Goal: Task Accomplishment & Management: Use online tool/utility

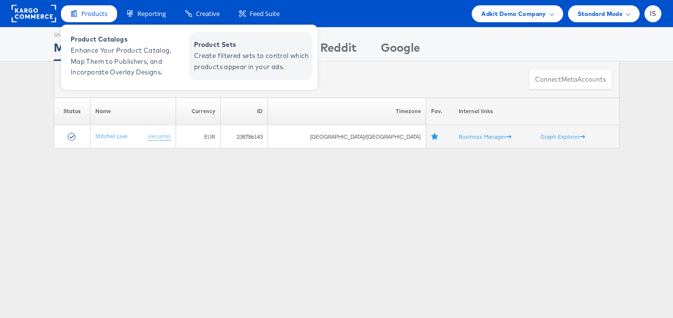
click at [233, 62] on span "Create filtered sets to control which products appear in your ads." at bounding box center [252, 61] width 116 height 22
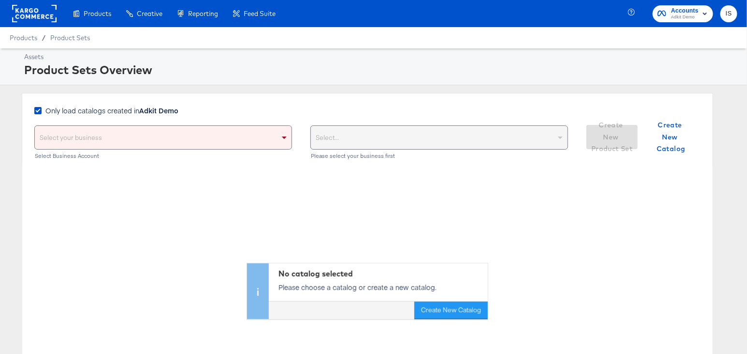
click at [256, 140] on div "Select your business" at bounding box center [163, 137] width 257 height 23
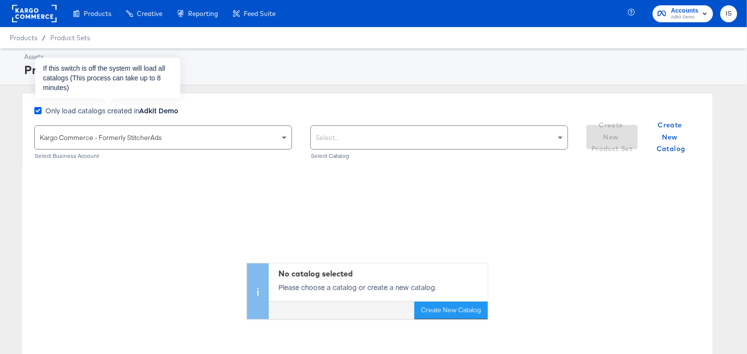
click at [38, 109] on icon at bounding box center [37, 110] width 7 height 7
click at [0, 0] on input "Only load catalogs created in Adkit Demo" at bounding box center [0, 0] width 0 height 0
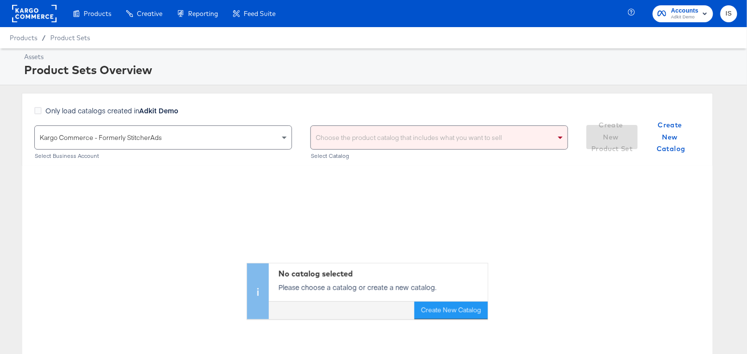
click at [500, 131] on div "Choose the product catalog that includes what you want to sell" at bounding box center [439, 137] width 257 height 23
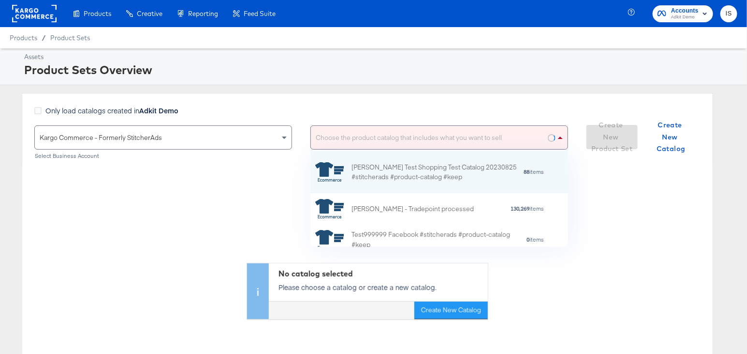
scroll to position [96, 258]
click at [473, 172] on div "Bradley Test Shopping Test Catalog 20230825 #stitcherads #product-catalog #keep" at bounding box center [436, 172] width 169 height 20
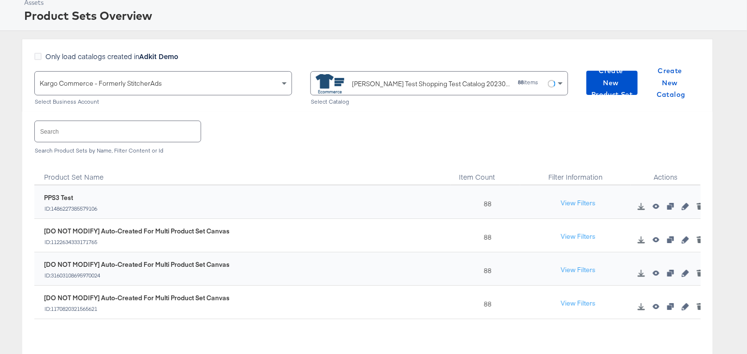
scroll to position [55, 0]
click at [655, 203] on icon "button" at bounding box center [656, 205] width 7 height 5
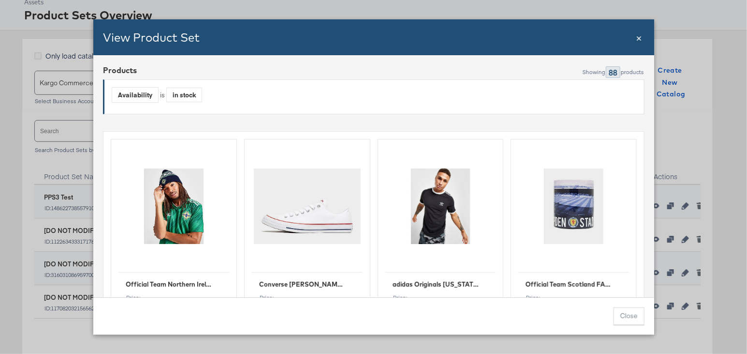
scroll to position [5, 0]
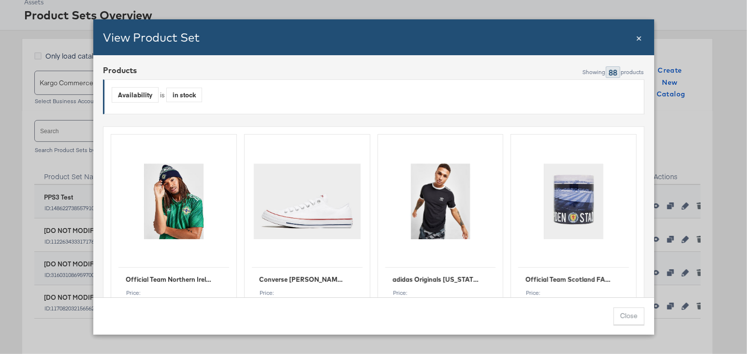
click at [638, 39] on span "×" at bounding box center [639, 36] width 6 height 13
